Goal: Information Seeking & Learning: Learn about a topic

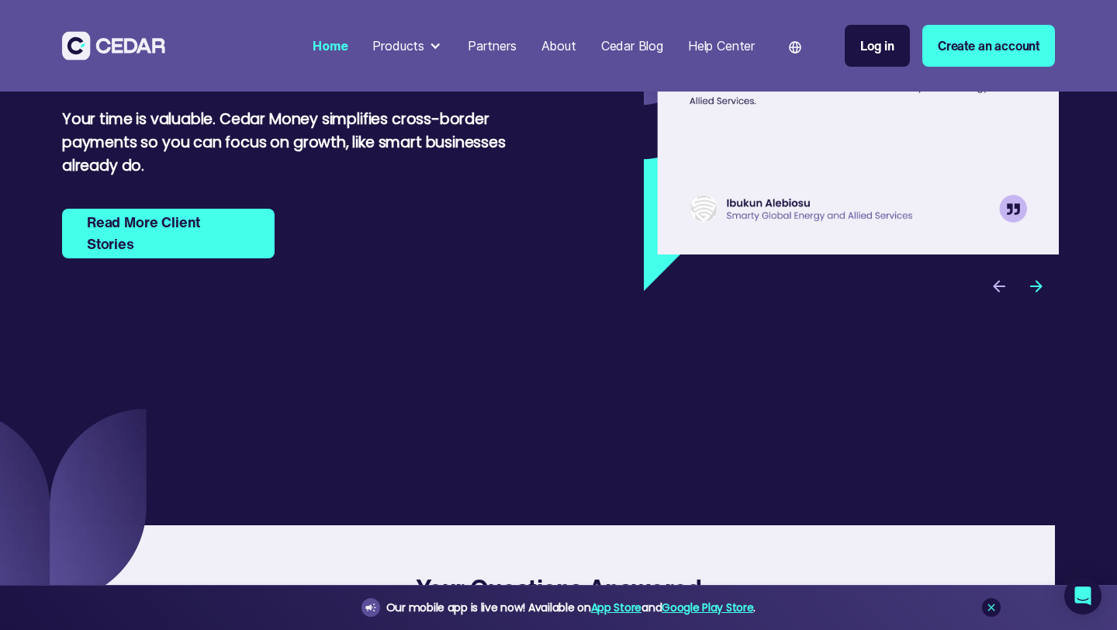
scroll to position [4897, 0]
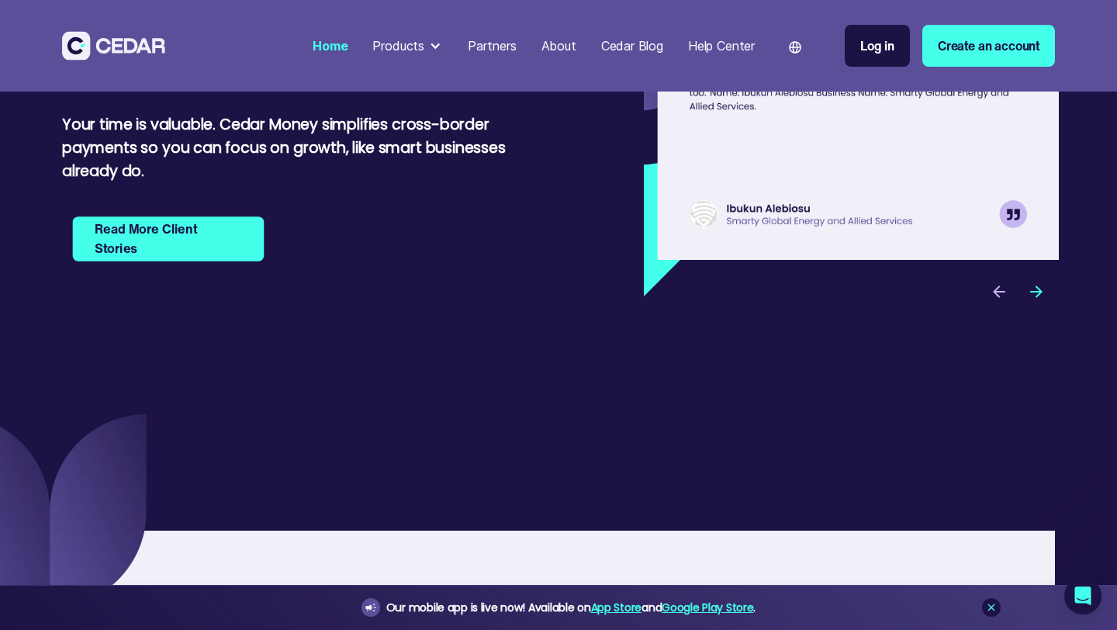
click at [194, 258] on strong "Read More Client Stories" at bounding box center [168, 238] width 147 height 39
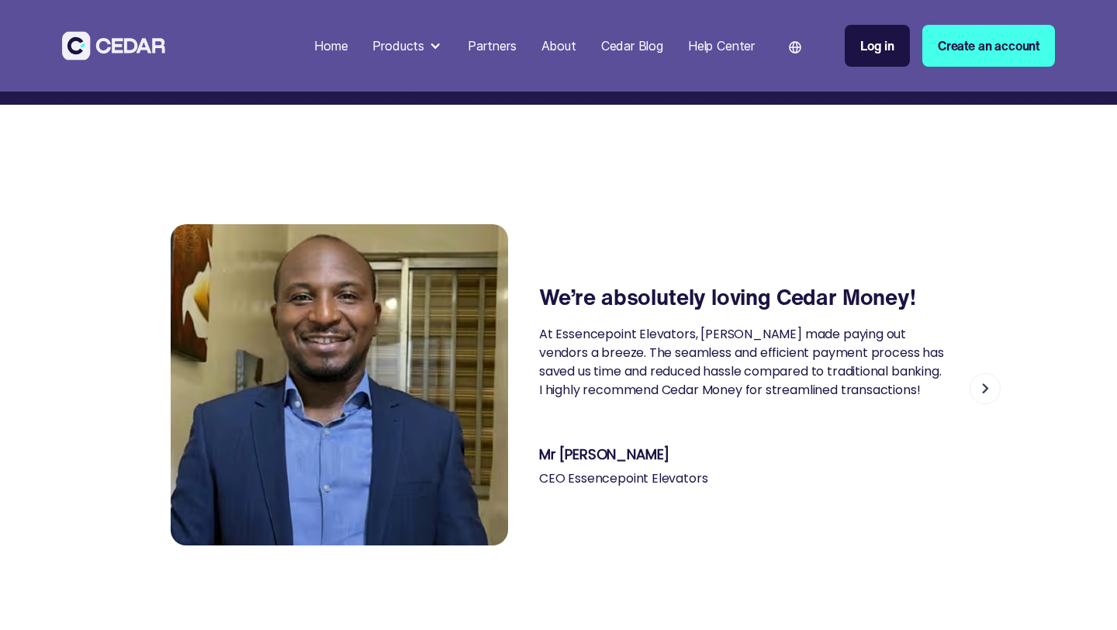
scroll to position [373, 0]
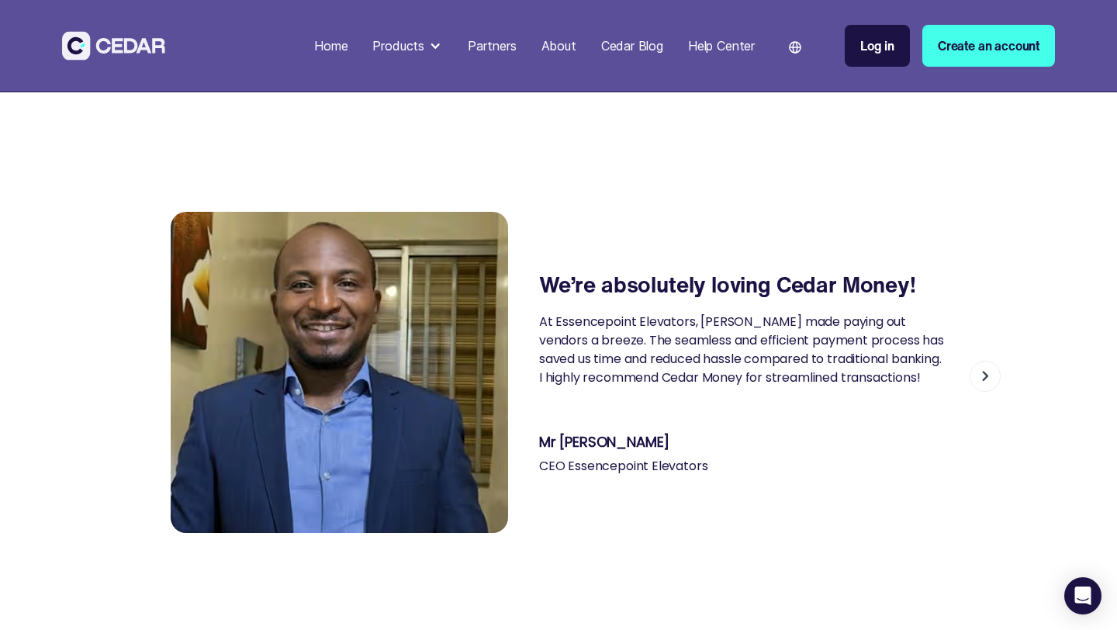
click at [980, 378] on img "next slide" at bounding box center [984, 376] width 31 height 31
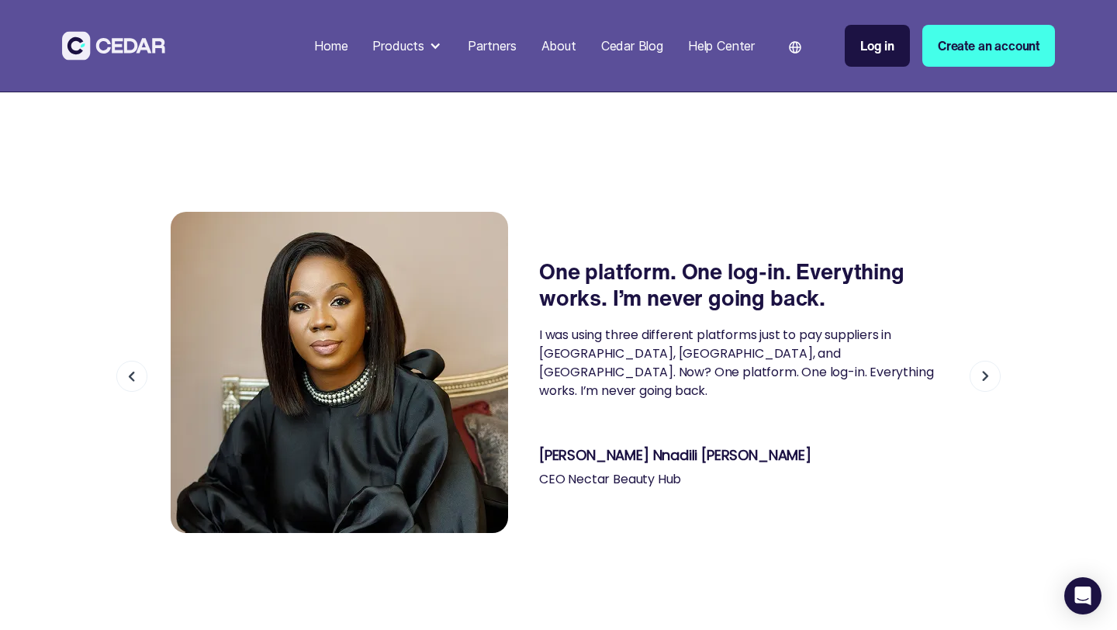
click at [980, 378] on img "next slide" at bounding box center [984, 376] width 31 height 31
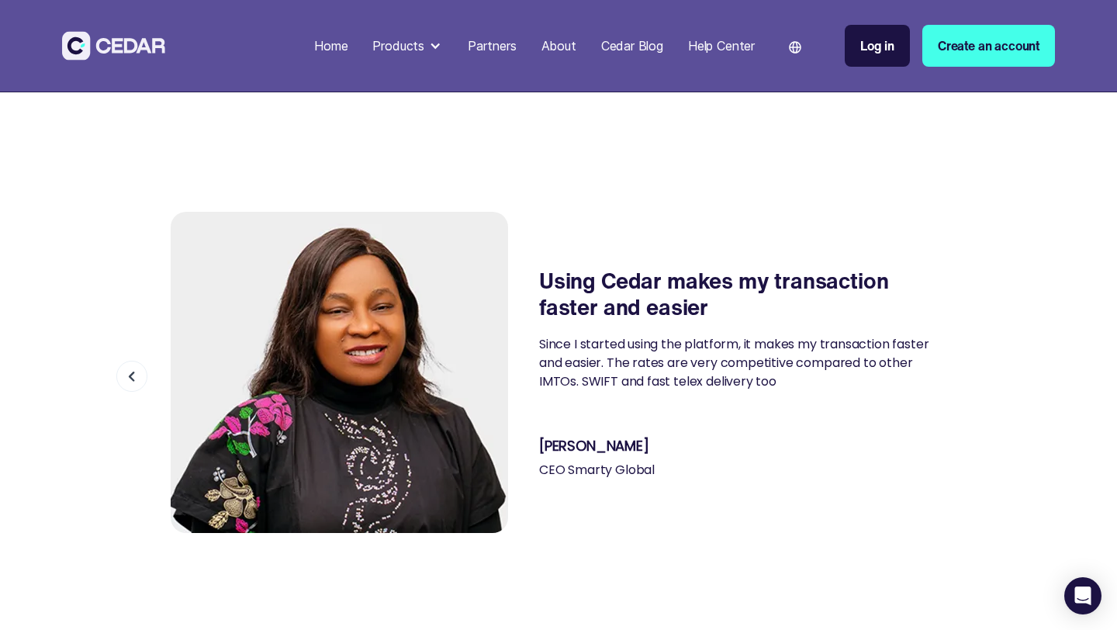
drag, startPoint x: 680, startPoint y: 447, endPoint x: 540, endPoint y: 444, distance: 140.4
click at [540, 444] on div "[PERSON_NAME]" at bounding box center [742, 445] width 407 height 17
copy div "[PERSON_NAME]"
